Goal: Browse casually

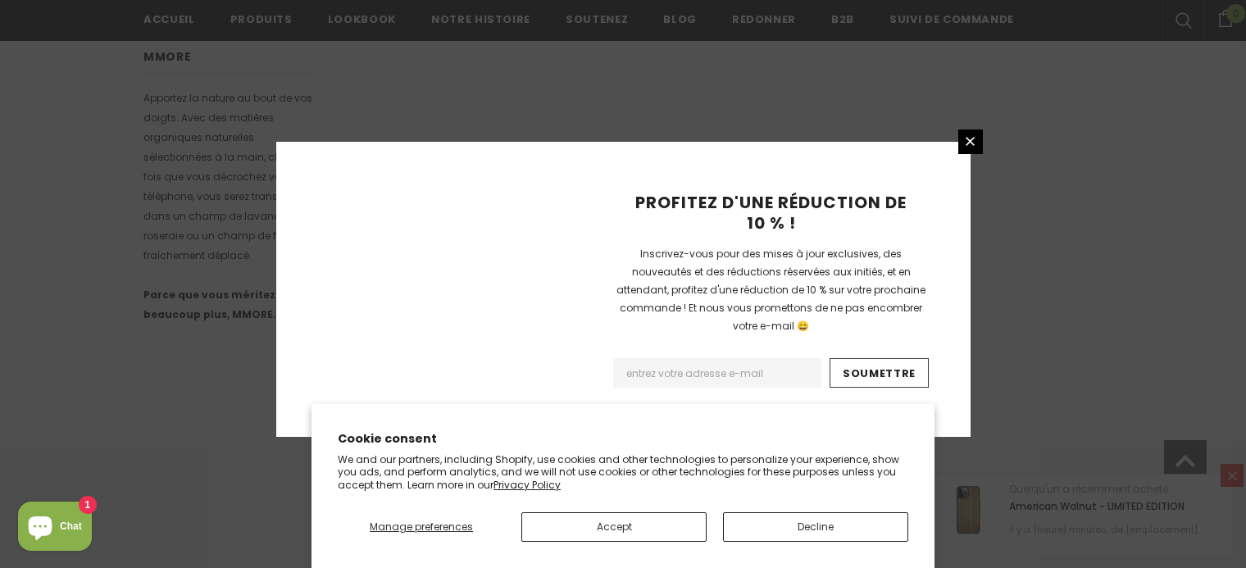
scroll to position [1151, 0]
